Goal: Task Accomplishment & Management: Use online tool/utility

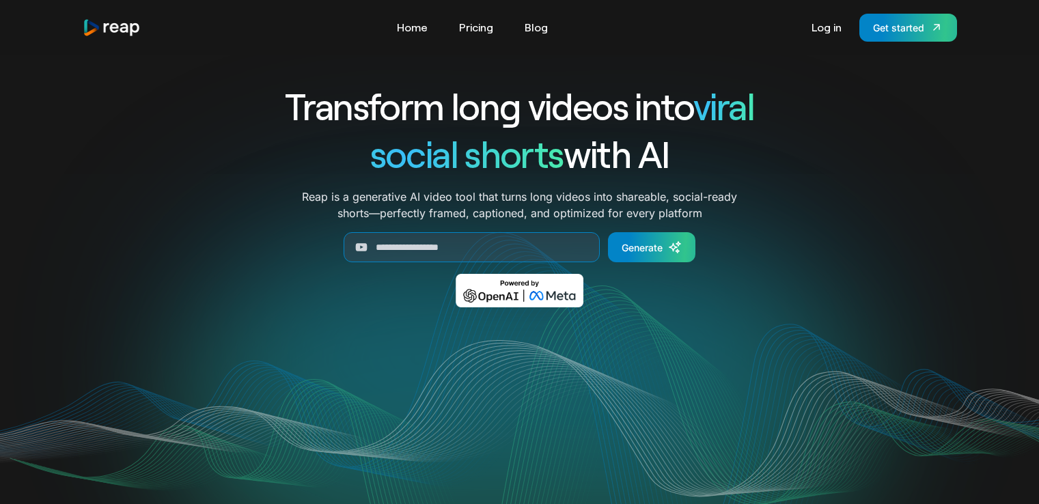
click at [823, 28] on link "Log in" at bounding box center [827, 27] width 44 height 22
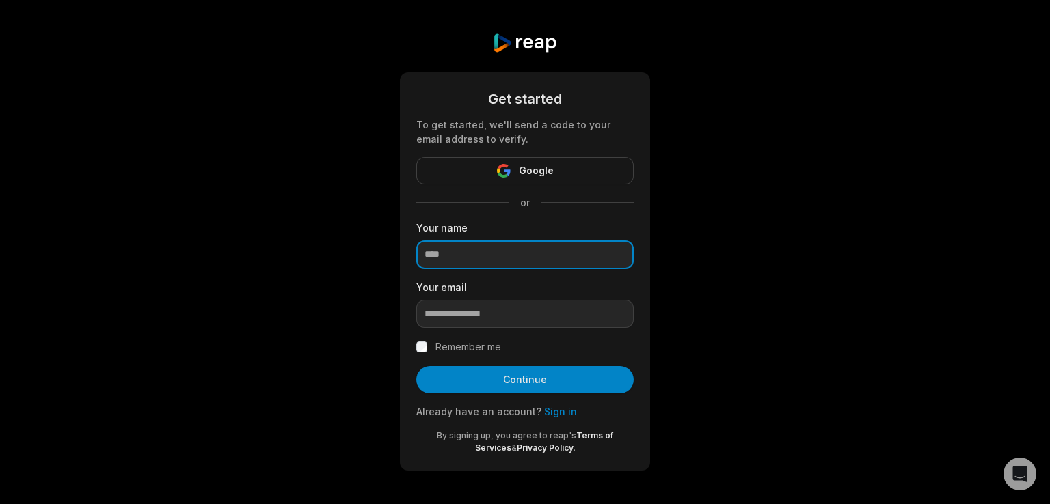
click at [479, 255] on input at bounding box center [524, 255] width 217 height 29
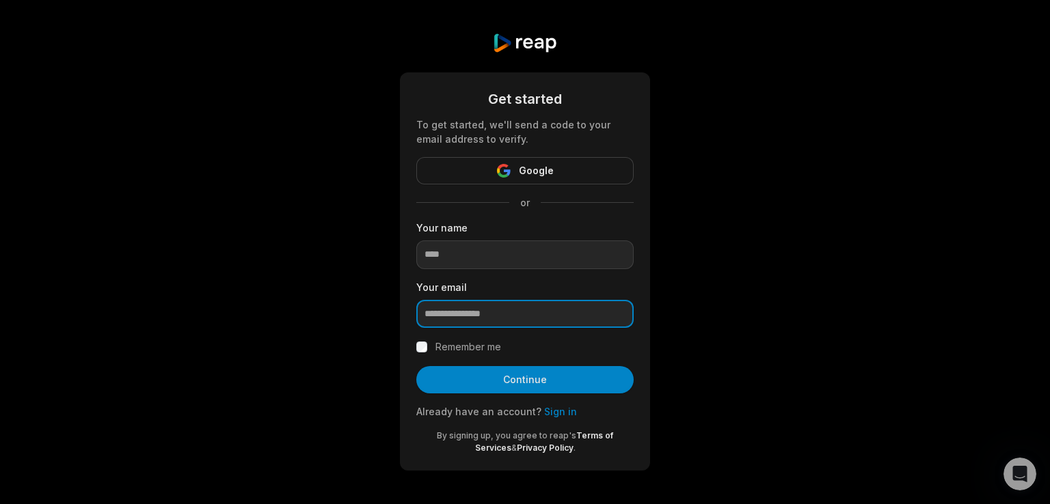
click at [458, 321] on input "email" at bounding box center [524, 314] width 217 height 29
paste input "**********"
type input "**********"
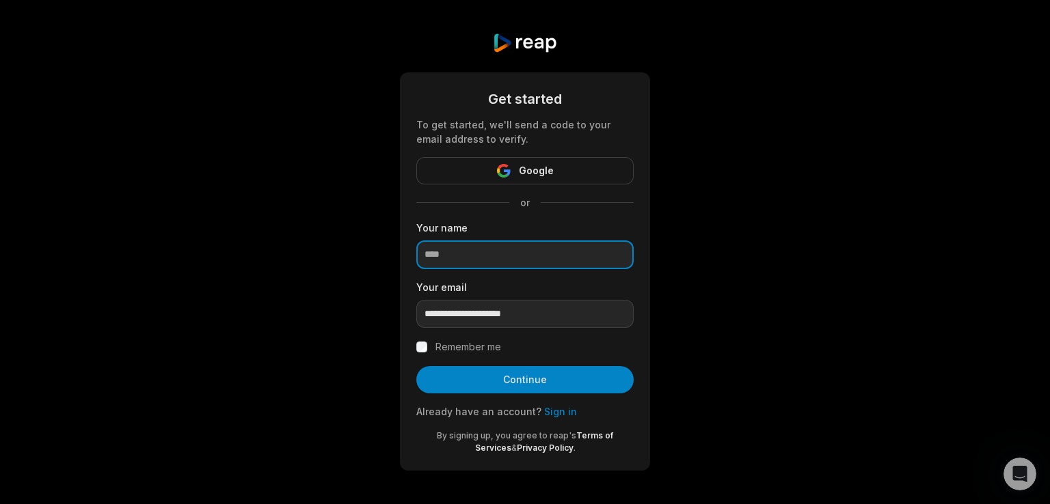
click at [459, 266] on input at bounding box center [524, 255] width 217 height 29
type input "*******"
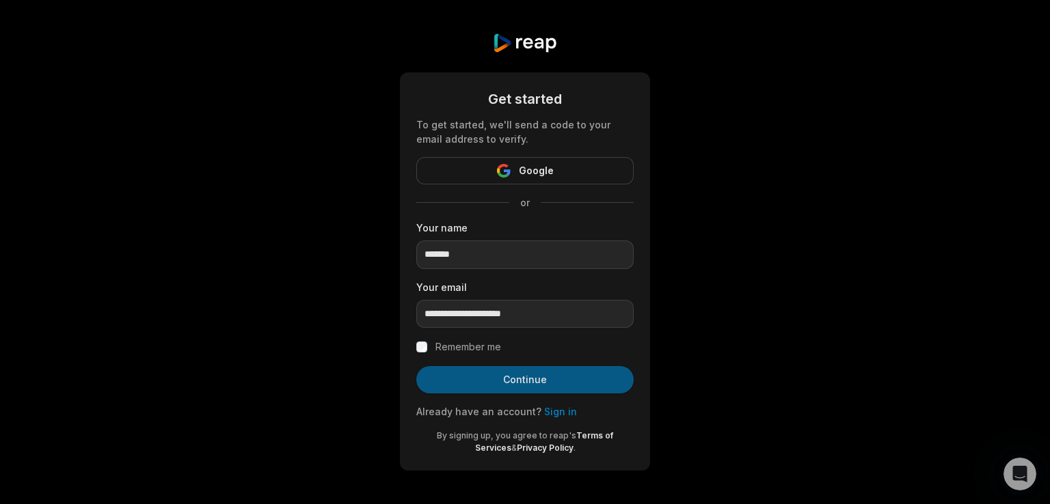
click at [495, 389] on button "Continue" at bounding box center [524, 379] width 217 height 27
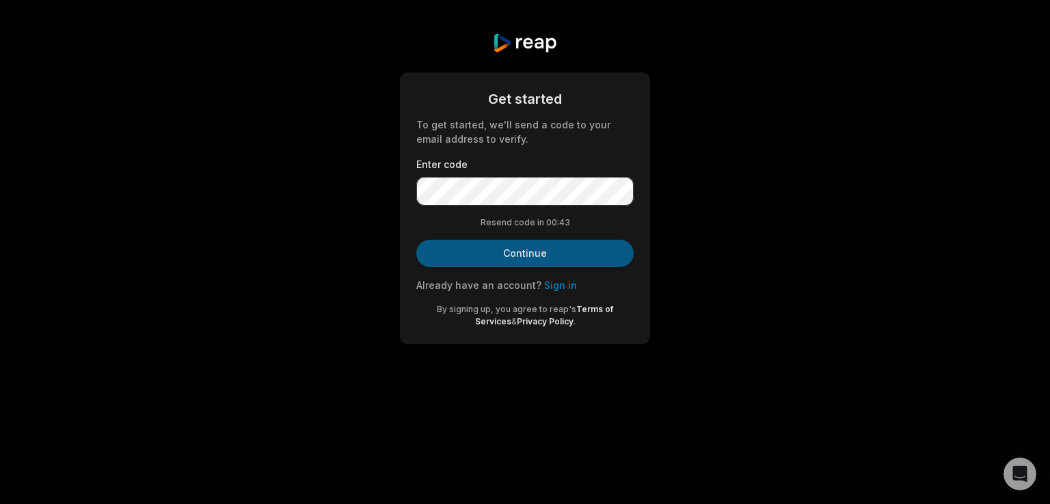
click at [489, 240] on button "Continue" at bounding box center [524, 253] width 217 height 27
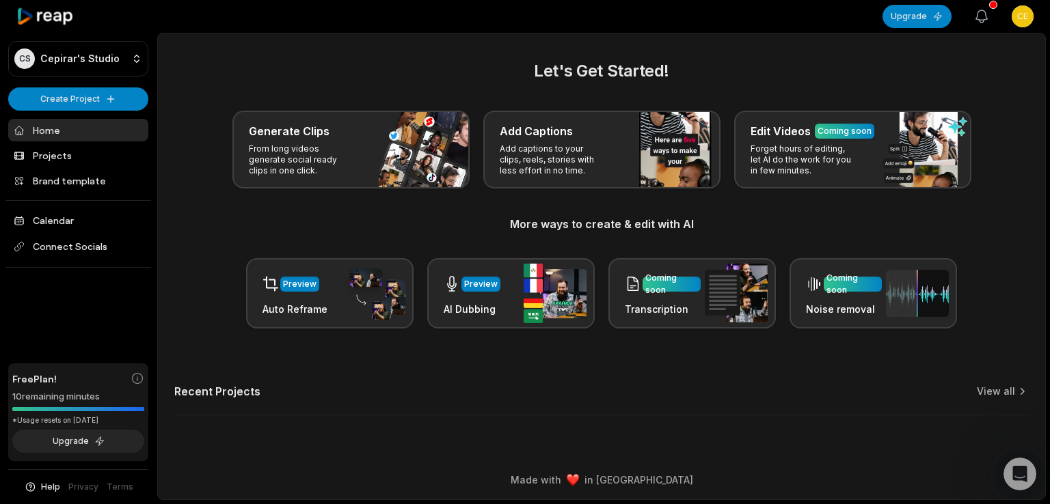
click at [977, 15] on icon "button" at bounding box center [982, 16] width 12 height 12
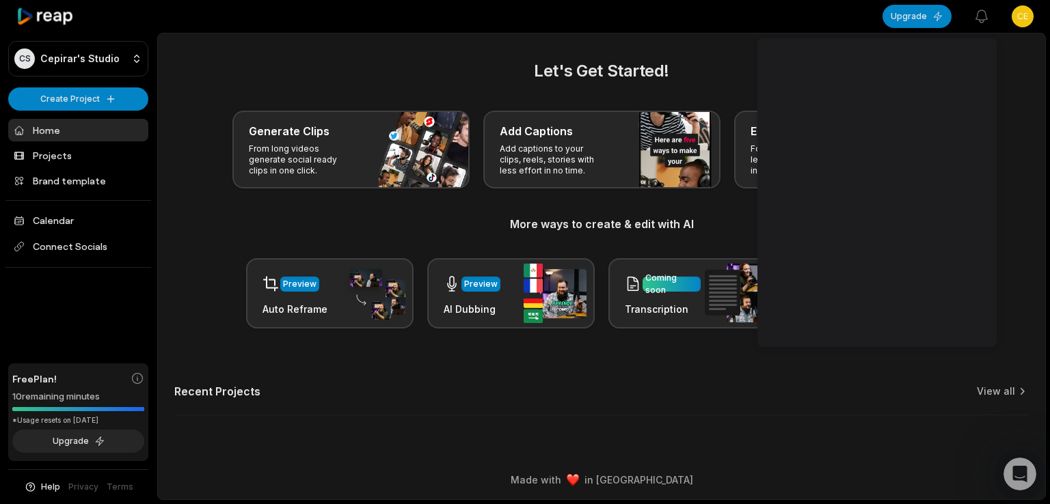
click at [435, 87] on div "Let's Get Started! Generate Clips From long videos generate social ready clips …" at bounding box center [601, 194] width 854 height 270
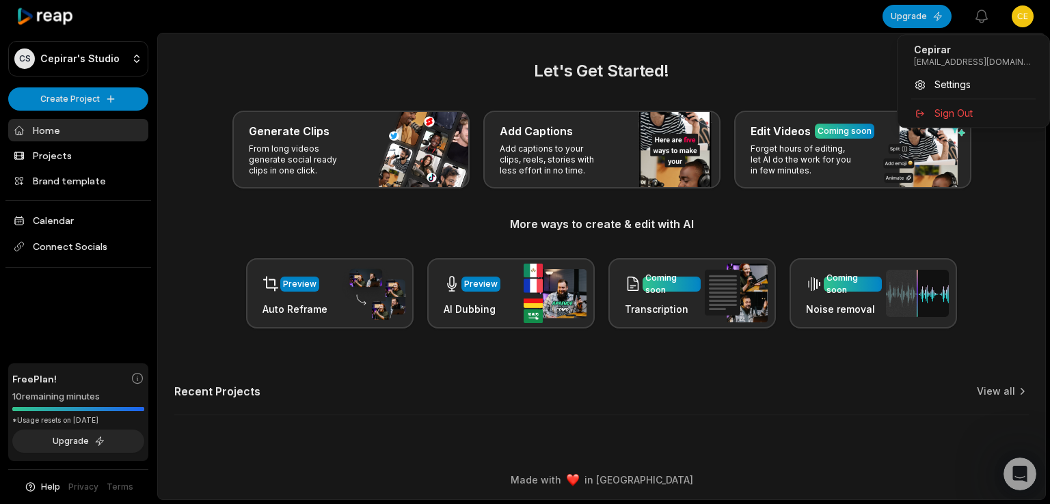
click at [1022, 14] on html "CS Cepirar's Studio Create Project Home Projects Brand template Calendar Connec…" at bounding box center [525, 252] width 1050 height 504
click at [191, 296] on html "CS Cepirar's Studio Create Project Home Projects Brand template Calendar Connec…" at bounding box center [525, 252] width 1050 height 504
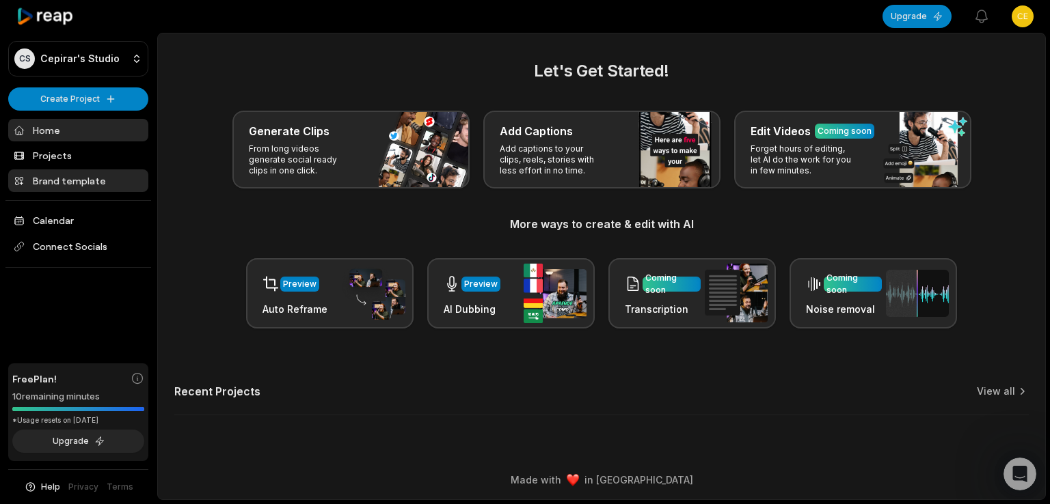
click at [84, 184] on link "Brand template" at bounding box center [78, 180] width 140 height 23
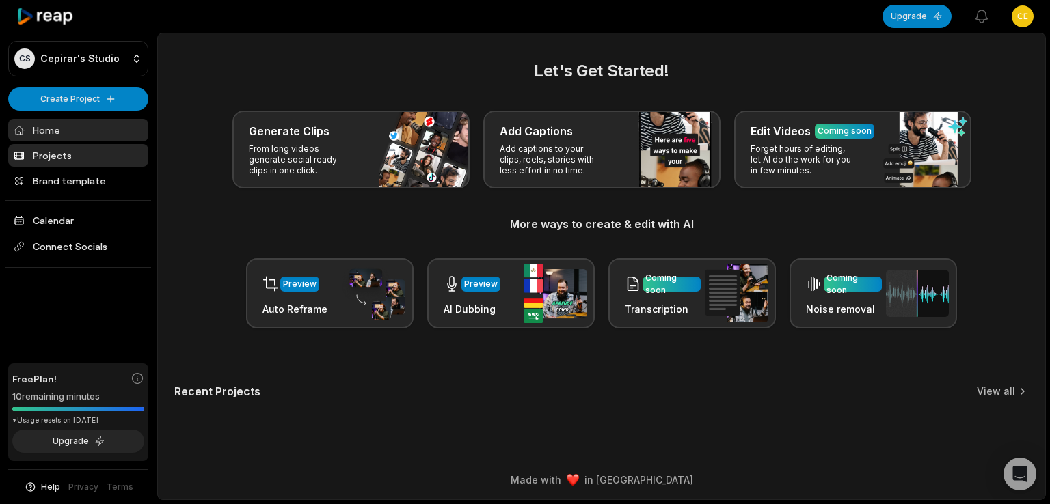
click at [60, 165] on link "Projects" at bounding box center [78, 155] width 140 height 23
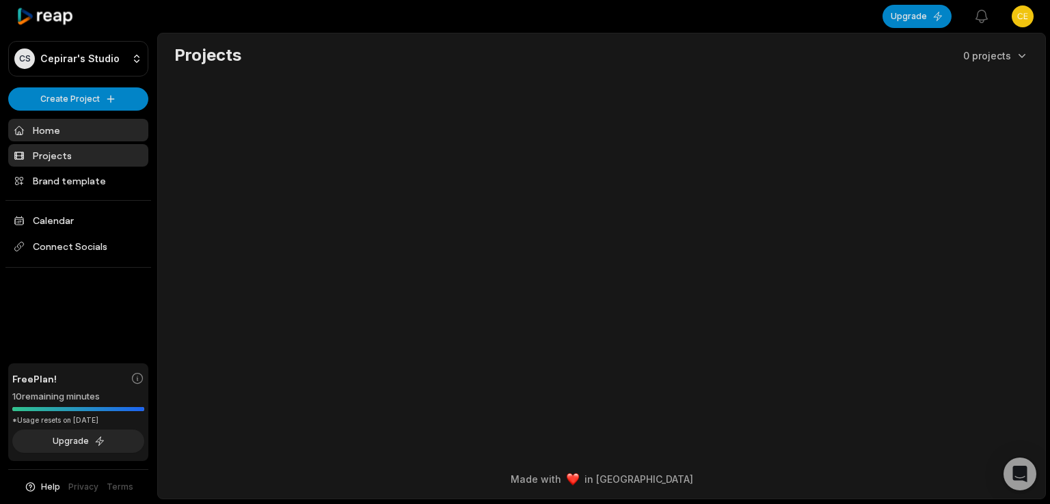
click at [63, 133] on link "Home" at bounding box center [78, 130] width 140 height 23
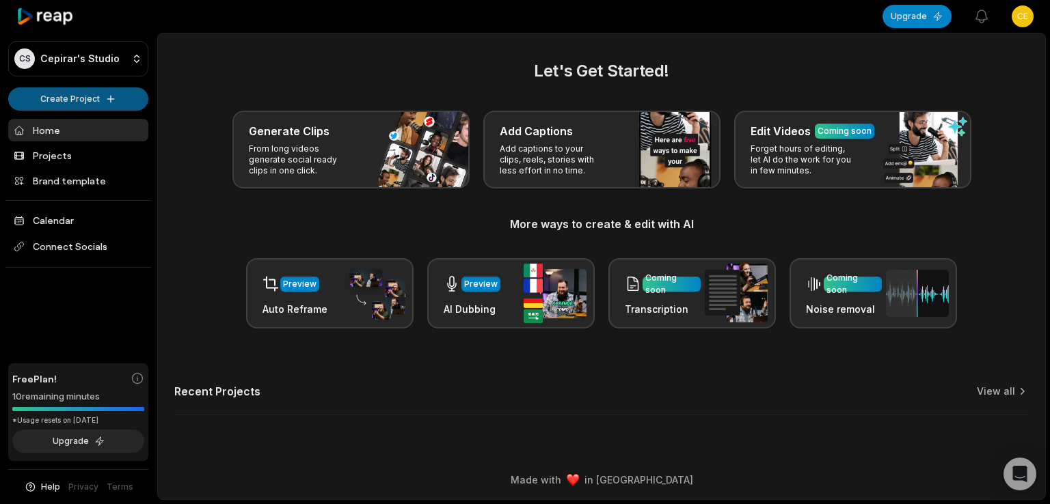
click at [107, 97] on html "CS Cepirar's Studio Create Project Home Projects Brand template Calendar Connec…" at bounding box center [525, 252] width 1050 height 504
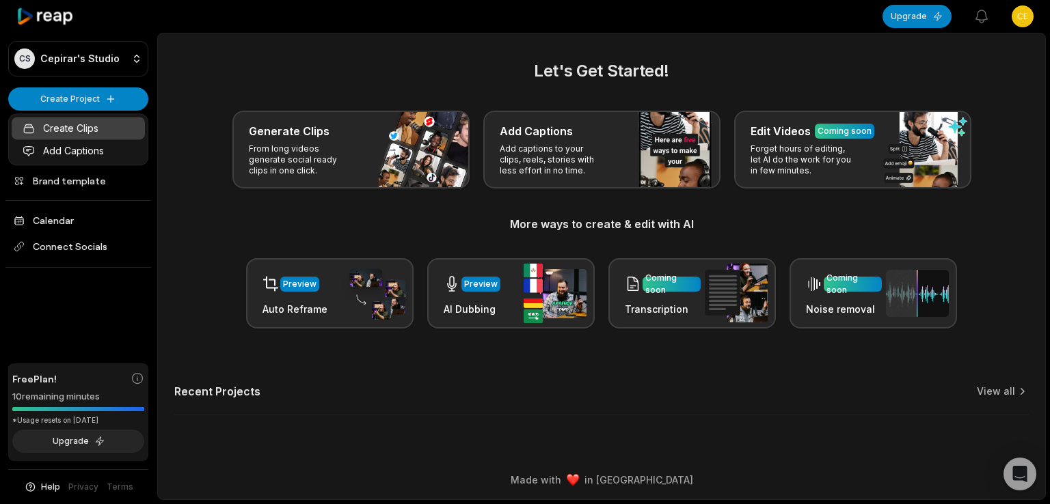
click at [98, 131] on link "Create Clips" at bounding box center [78, 128] width 133 height 23
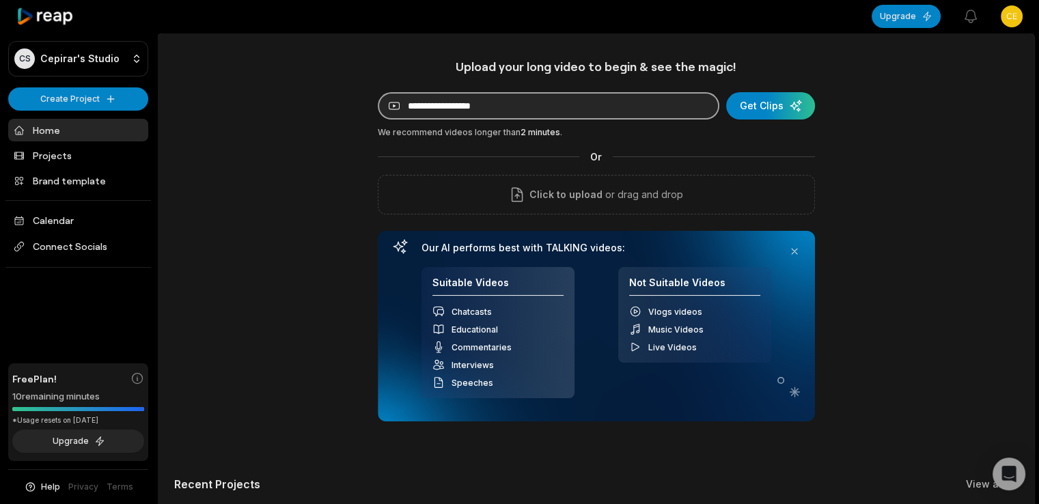
click at [509, 106] on input at bounding box center [549, 105] width 342 height 27
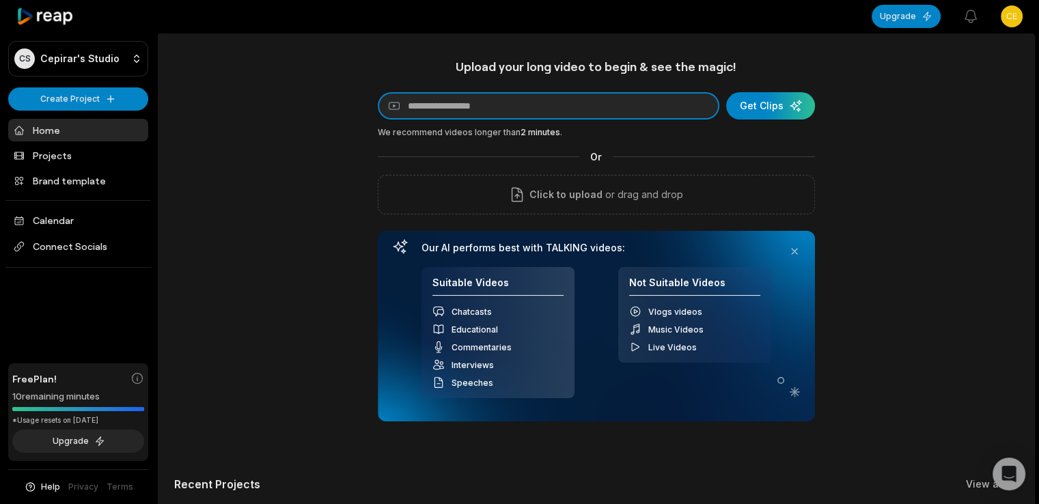
paste input "**********"
type input "**********"
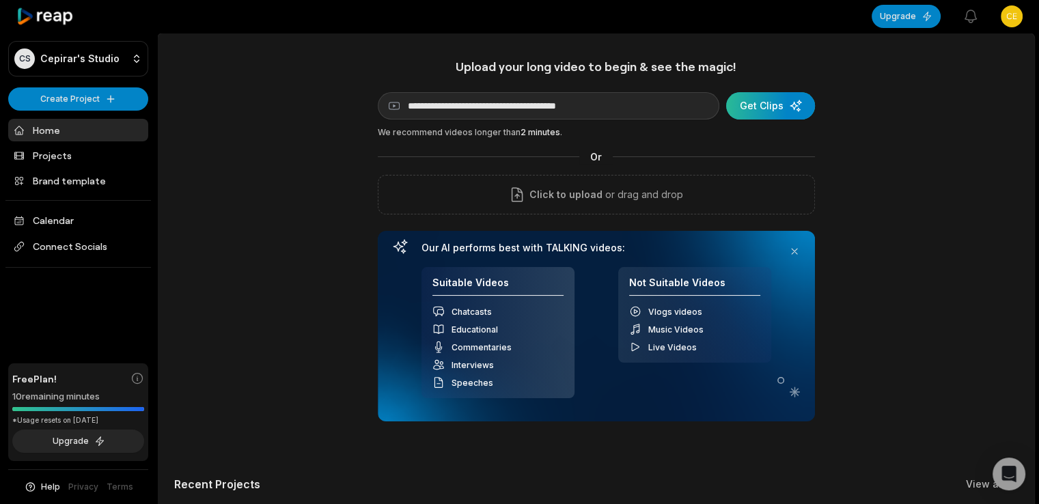
click at [749, 109] on div "submit" at bounding box center [770, 105] width 89 height 27
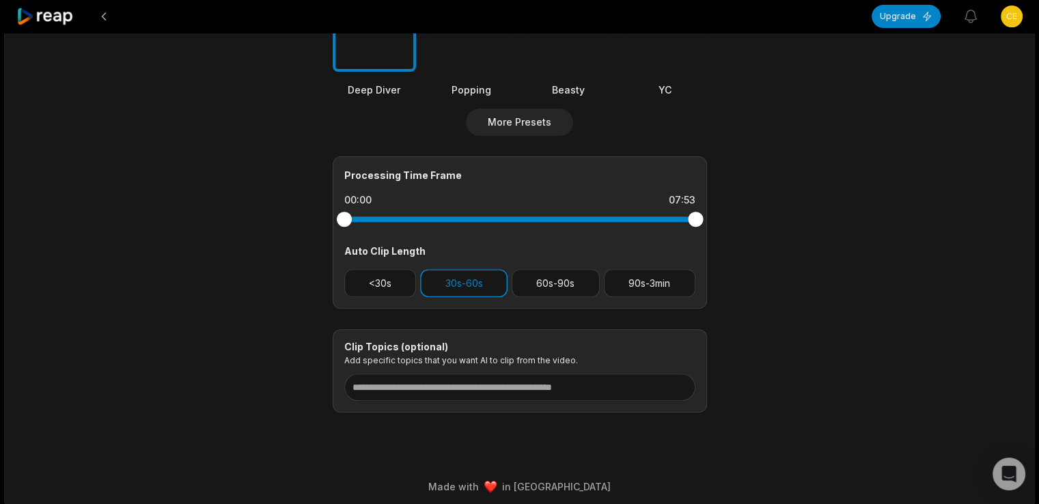
scroll to position [486, 0]
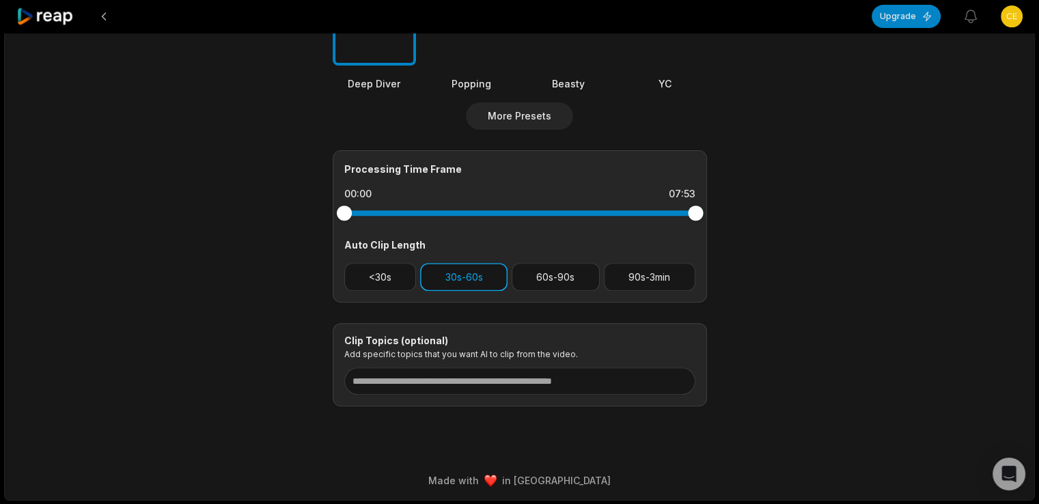
click at [461, 273] on button "30s-60s" at bounding box center [463, 277] width 87 height 28
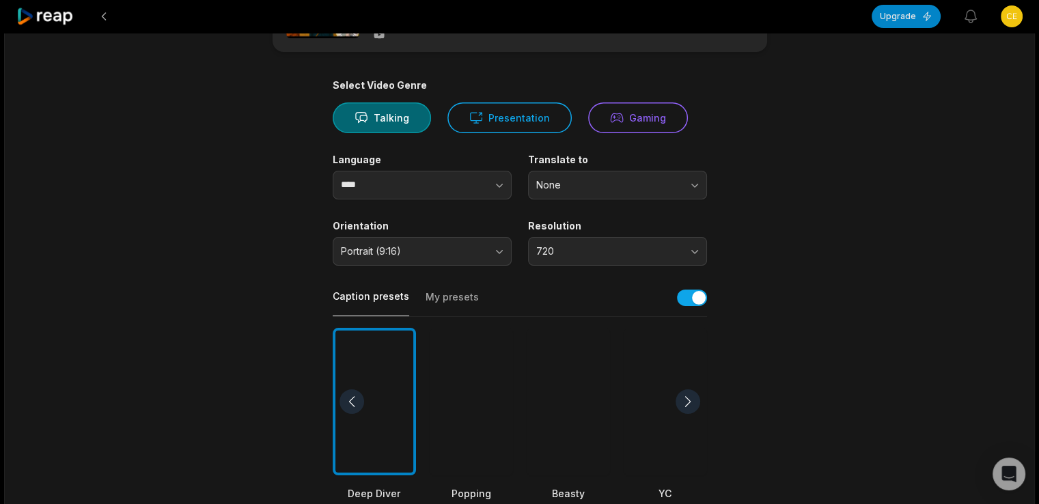
scroll to position [0, 0]
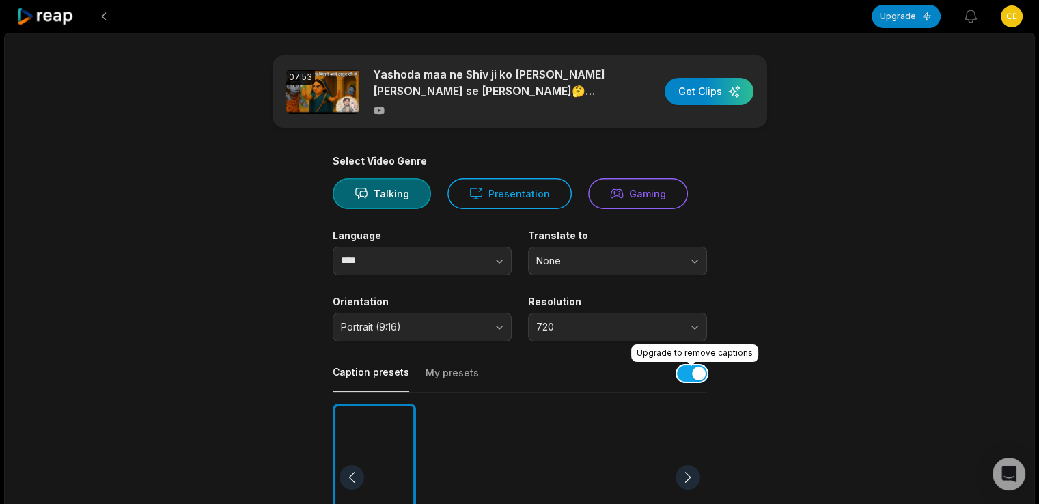
click at [700, 379] on button "button" at bounding box center [692, 374] width 30 height 16
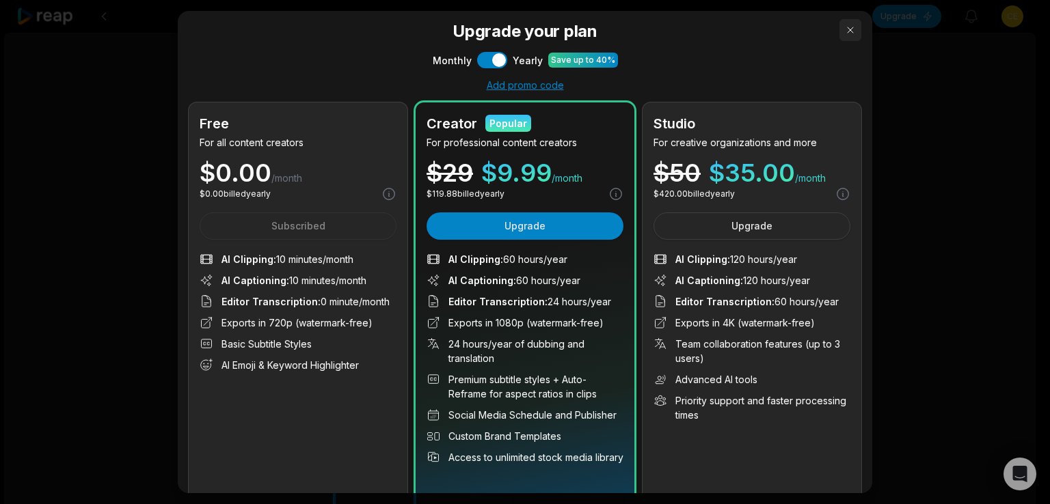
click at [844, 32] on button "button" at bounding box center [850, 30] width 22 height 22
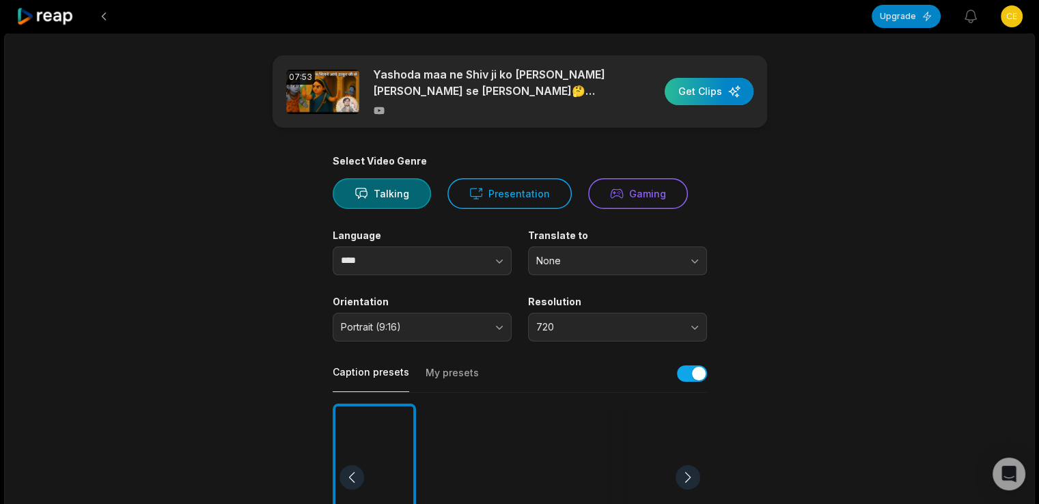
click at [705, 96] on div "button" at bounding box center [709, 91] width 89 height 27
